Goal: Information Seeking & Learning: Check status

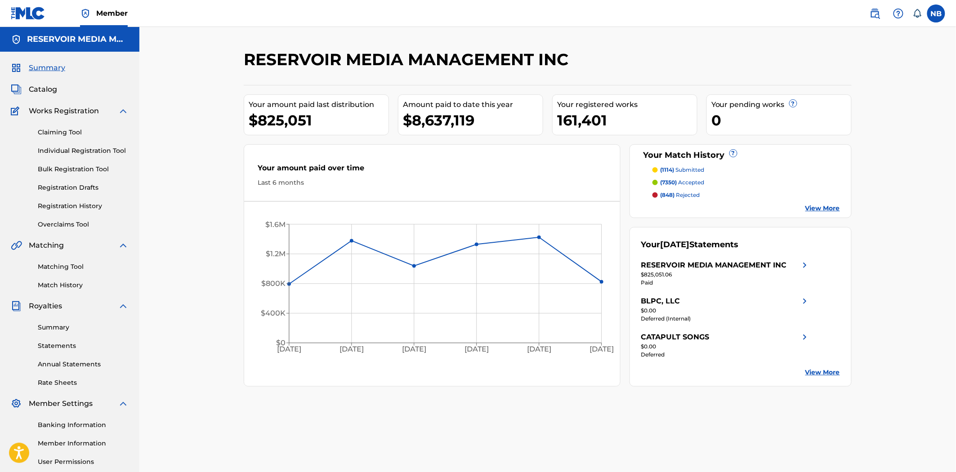
click at [75, 285] on link "Match History" at bounding box center [83, 285] width 91 height 9
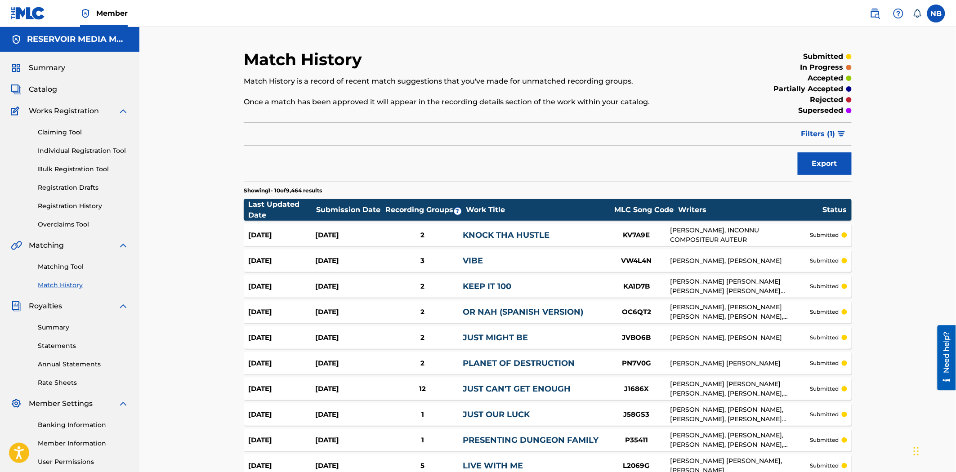
click at [432, 232] on div "2" at bounding box center [422, 235] width 80 height 10
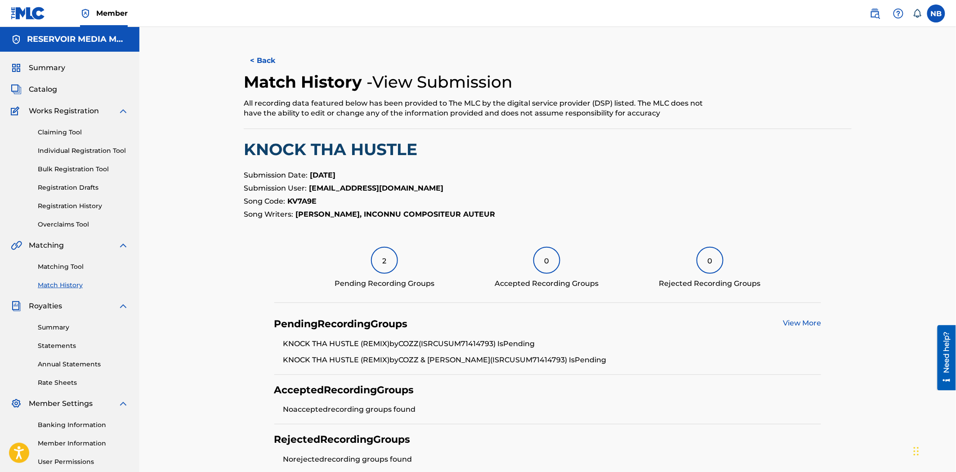
click at [261, 65] on button "< Back" at bounding box center [271, 60] width 54 height 22
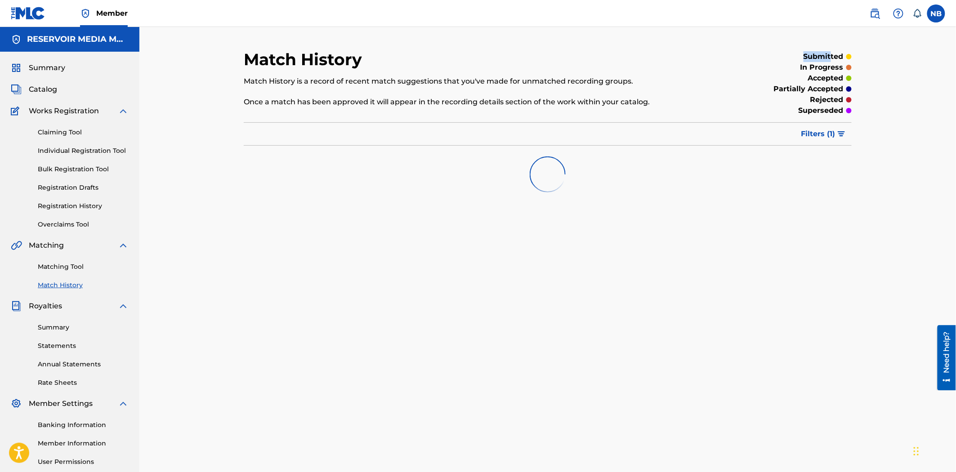
drag, startPoint x: 790, startPoint y: 55, endPoint x: 836, endPoint y: 57, distance: 46.4
click at [835, 57] on div "submitted" at bounding box center [782, 56] width 140 height 11
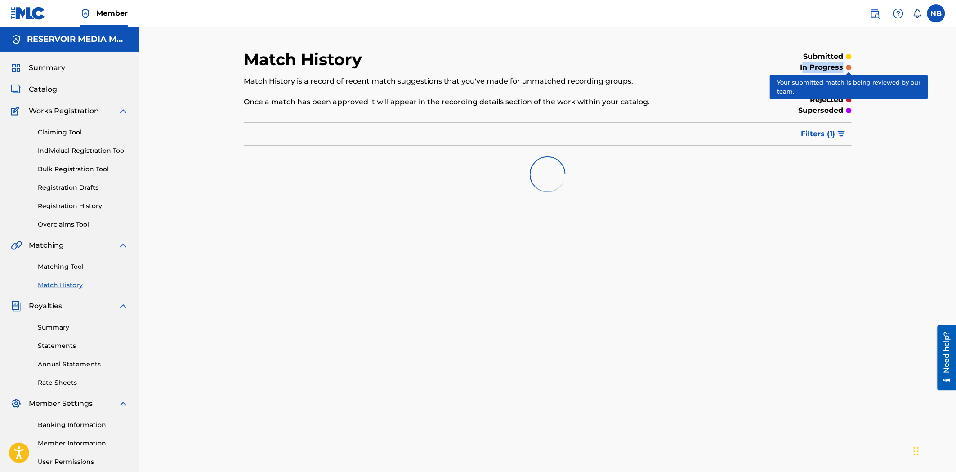
drag, startPoint x: 804, startPoint y: 65, endPoint x: 839, endPoint y: 75, distance: 36.9
click at [875, 73] on div "Match History Match History is a record of recent match suggestions that you've…" at bounding box center [547, 270] width 816 height 487
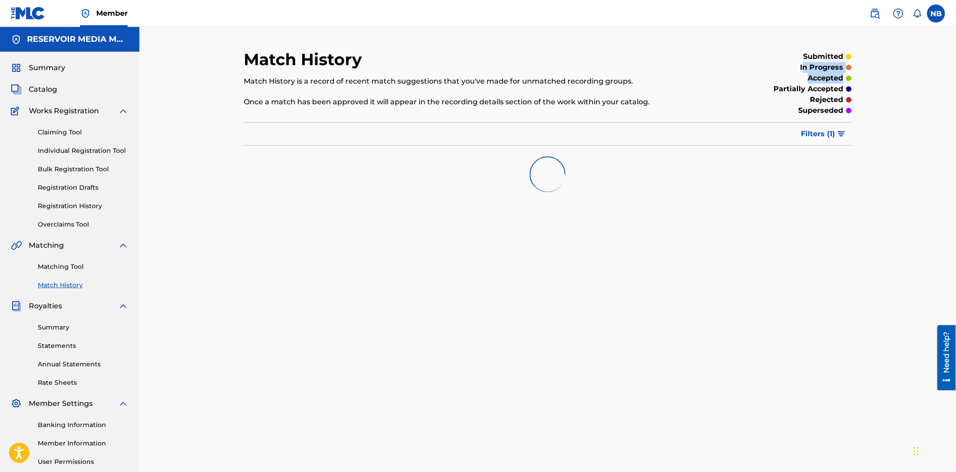
click at [805, 77] on div "accepted" at bounding box center [782, 78] width 140 height 11
drag, startPoint x: 770, startPoint y: 83, endPoint x: 847, endPoint y: 93, distance: 78.3
click at [847, 93] on div "partially accepted" at bounding box center [782, 89] width 140 height 11
click at [819, 95] on p "rejected" at bounding box center [826, 99] width 33 height 11
drag, startPoint x: 820, startPoint y: 106, endPoint x: 859, endPoint y: 107, distance: 39.1
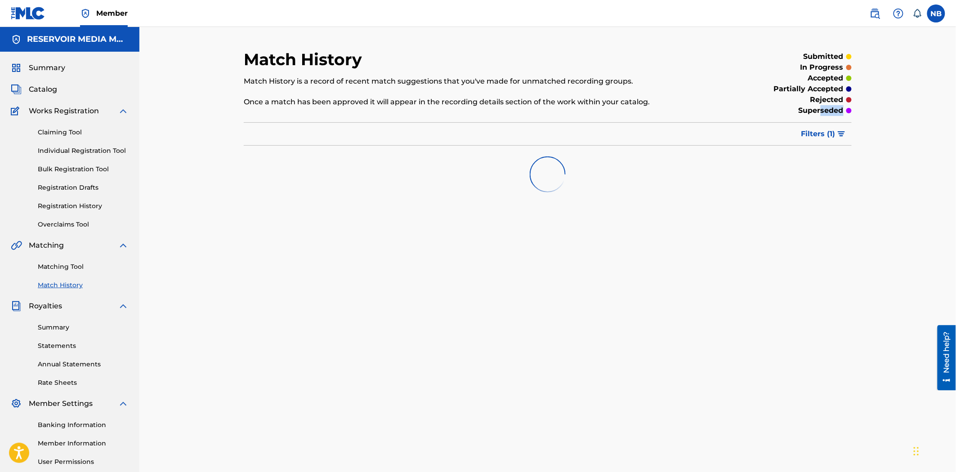
click at [859, 107] on div "Match History Match History is a record of recent match suggestions that you've…" at bounding box center [547, 281] width 629 height 465
drag, startPoint x: 792, startPoint y: 54, endPoint x: 863, endPoint y: 54, distance: 71.0
click at [863, 54] on div "Match History Match History is a record of recent match suggestions that you've…" at bounding box center [547, 270] width 816 height 487
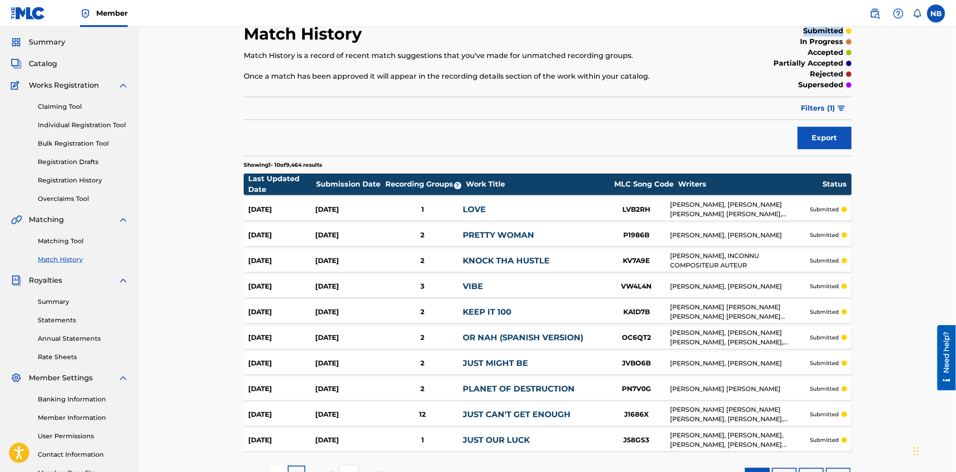
scroll to position [50, 0]
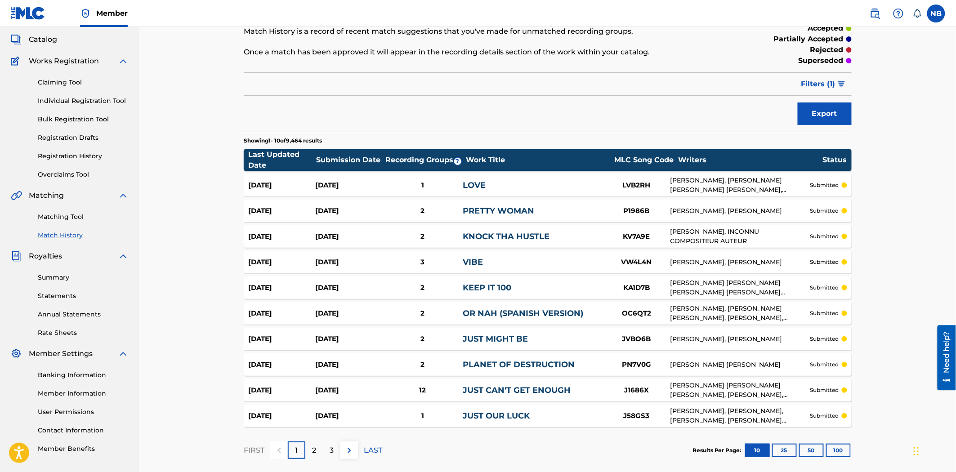
click at [831, 450] on button "100" at bounding box center [838, 450] width 25 height 13
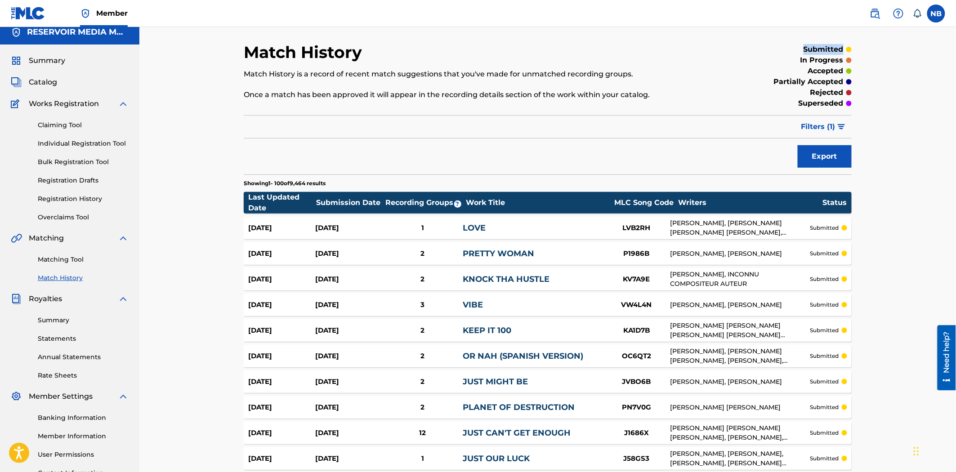
scroll to position [0, 0]
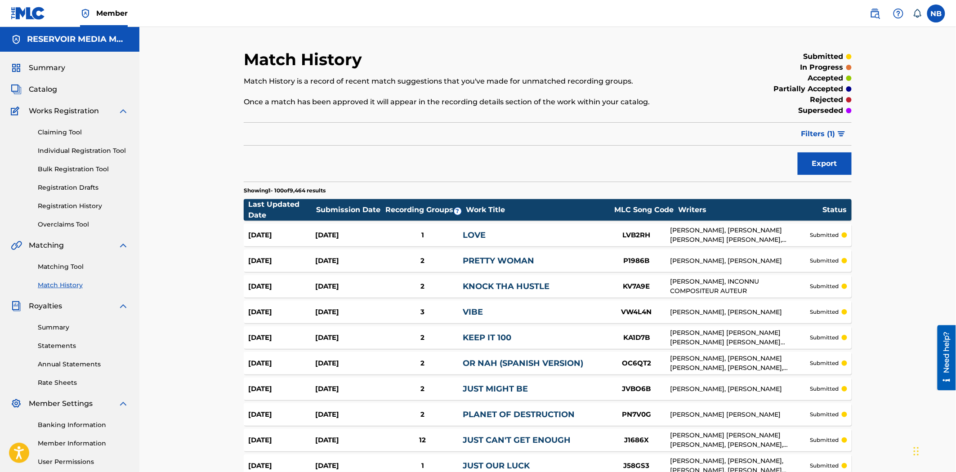
click at [258, 202] on div "Last Updated Date" at bounding box center [281, 210] width 67 height 22
drag, startPoint x: 258, startPoint y: 202, endPoint x: 266, endPoint y: 207, distance: 8.5
click at [266, 207] on div "Last Updated Date" at bounding box center [281, 210] width 67 height 22
click at [263, 207] on div "Last Updated Date" at bounding box center [281, 210] width 67 height 22
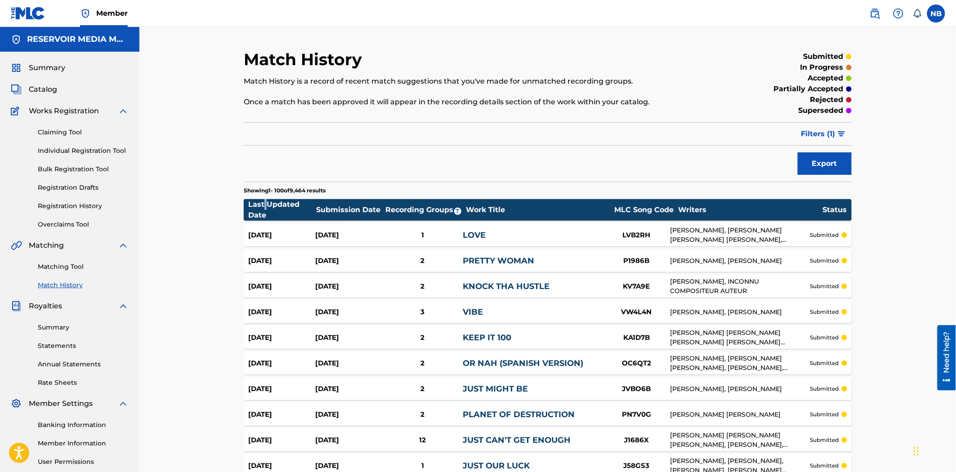
click at [263, 207] on div "Last Updated Date" at bounding box center [281, 210] width 67 height 22
click at [273, 209] on div "Last Updated Date" at bounding box center [281, 210] width 67 height 22
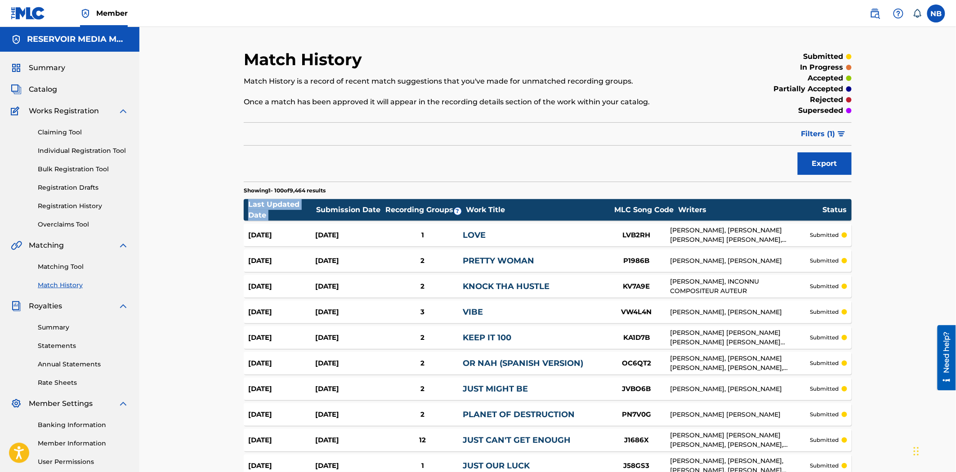
click at [273, 209] on div "Last Updated Date" at bounding box center [281, 210] width 67 height 22
click at [832, 137] on span "Filters ( 1 )" at bounding box center [818, 134] width 34 height 11
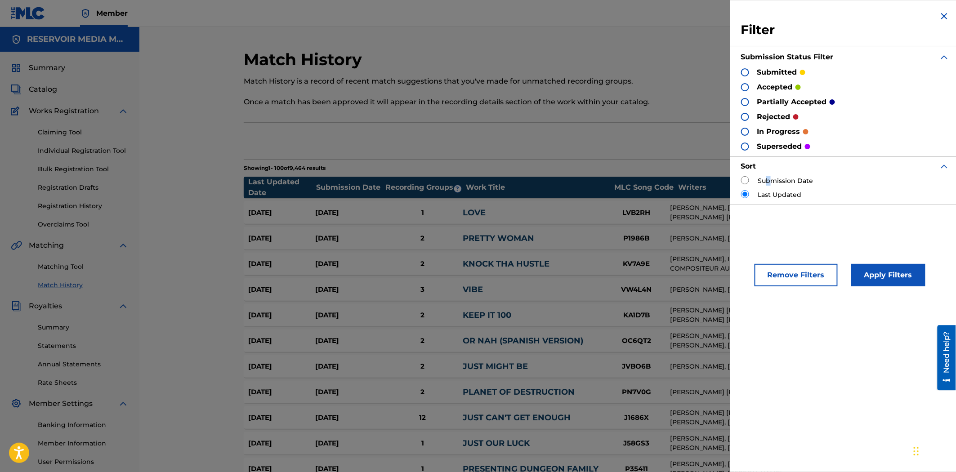
click at [769, 179] on label "Submission Date" at bounding box center [785, 180] width 55 height 9
click at [743, 180] on input "radio" at bounding box center [745, 180] width 8 height 8
radio input "true"
click at [882, 267] on button "Apply Filters" at bounding box center [888, 275] width 74 height 22
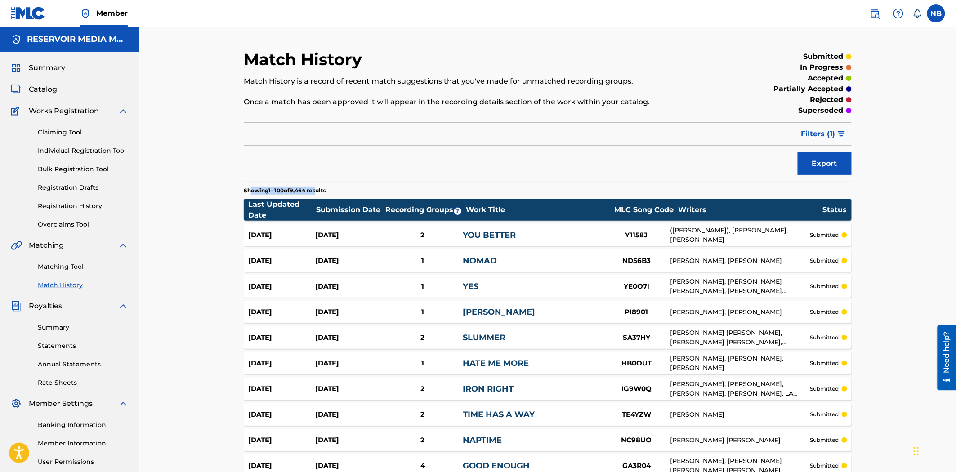
drag, startPoint x: 252, startPoint y: 187, endPoint x: 321, endPoint y: 190, distance: 68.4
click at [321, 190] on p "Showing 1 - 100 of 9,464 results" at bounding box center [285, 191] width 82 height 8
click at [322, 190] on p "Showing 1 - 100 of 9,464 results" at bounding box center [285, 191] width 82 height 8
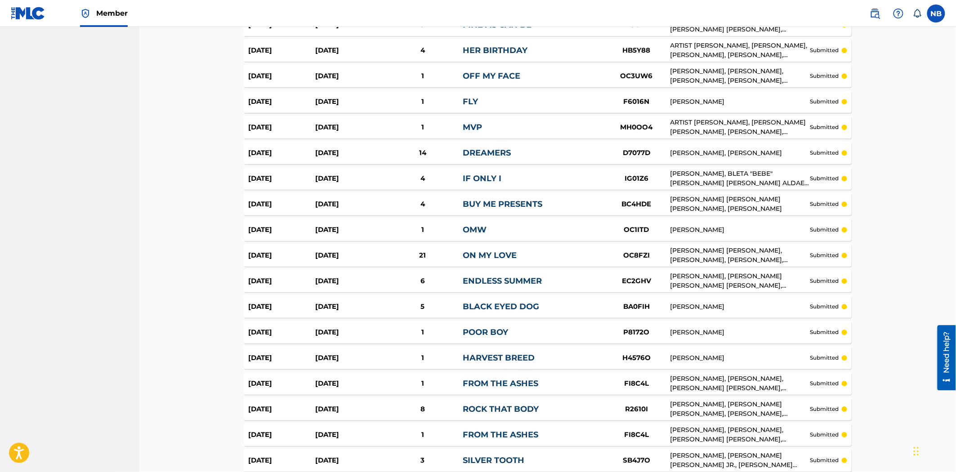
scroll to position [2413, 0]
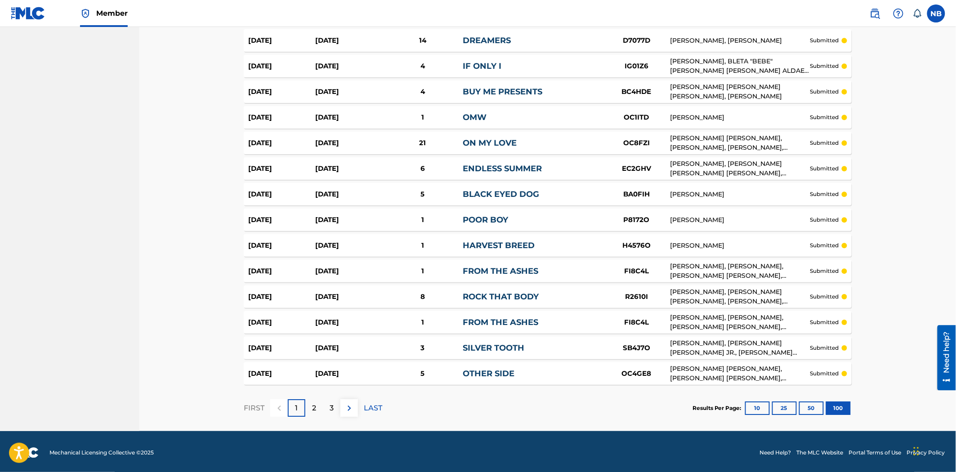
click at [332, 405] on p "3" at bounding box center [332, 408] width 4 height 11
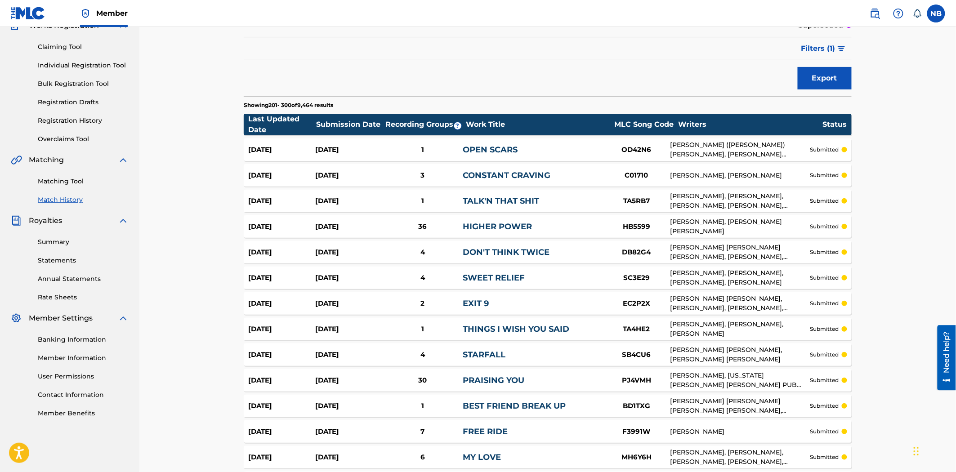
scroll to position [2406, 0]
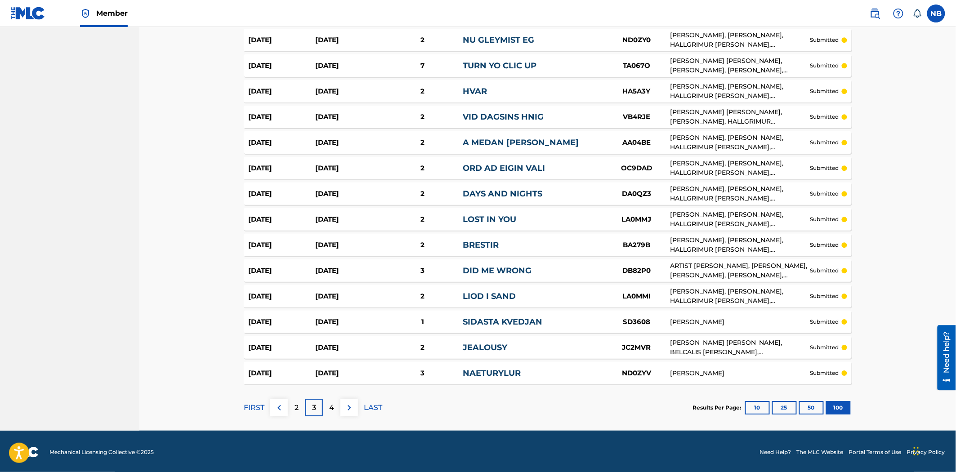
click at [331, 408] on p "4" at bounding box center [331, 407] width 5 height 11
click at [335, 410] on div "4" at bounding box center [332, 408] width 18 height 18
